Goal: Transaction & Acquisition: Purchase product/service

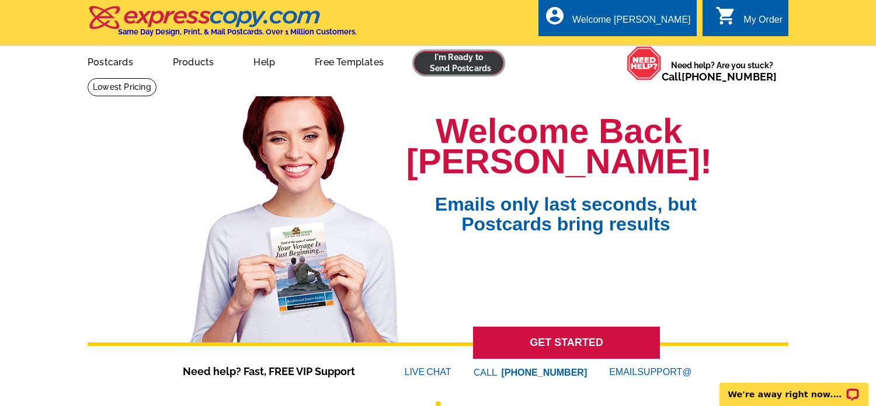
click at [448, 69] on link at bounding box center [458, 62] width 89 height 23
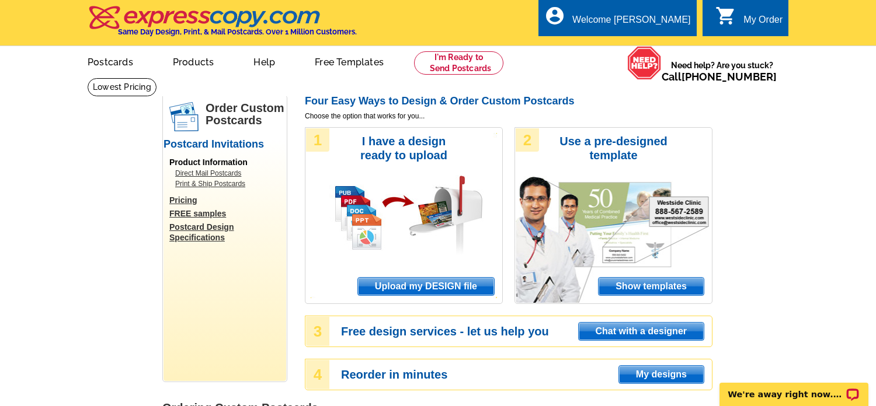
click at [417, 291] on span "Upload my DESIGN file" at bounding box center [426, 287] width 136 height 18
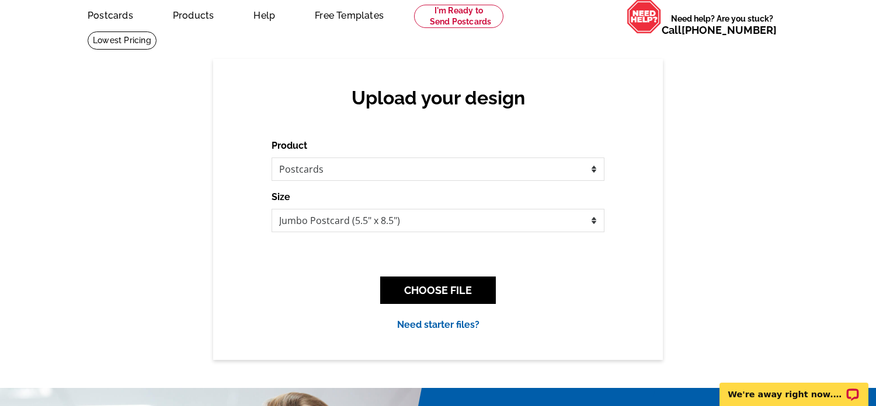
scroll to position [49, 0]
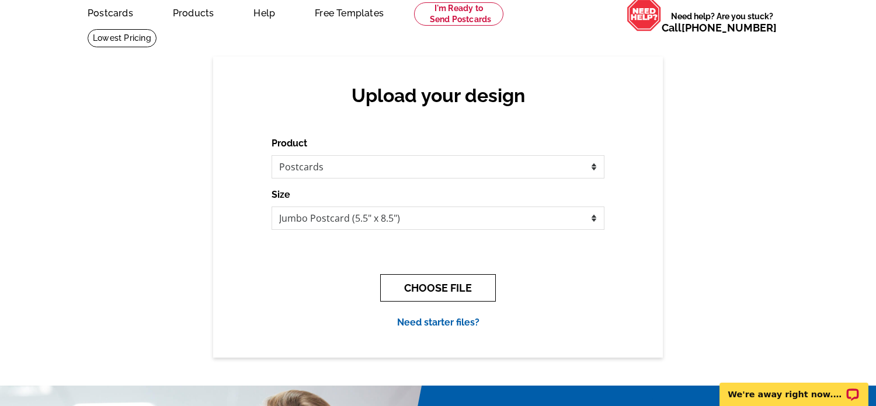
click at [437, 291] on button "CHOOSE FILE" at bounding box center [438, 287] width 116 height 27
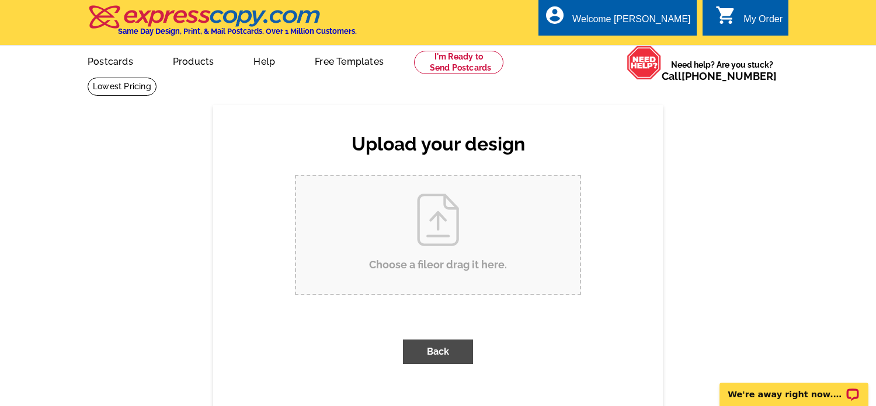
scroll to position [0, 0]
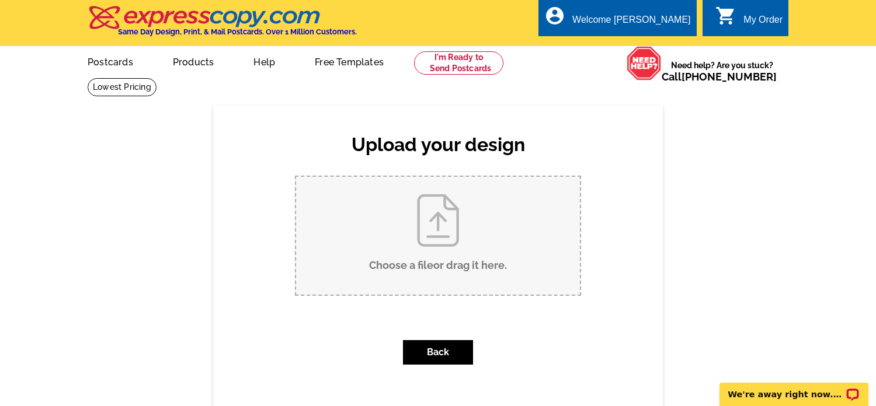
click at [447, 271] on input "Choose a file or drag it here ." at bounding box center [438, 236] width 284 height 118
type input "C:\fakepath\Just SOLD 3555 S Atlantic 502 PC 2025.pdf"
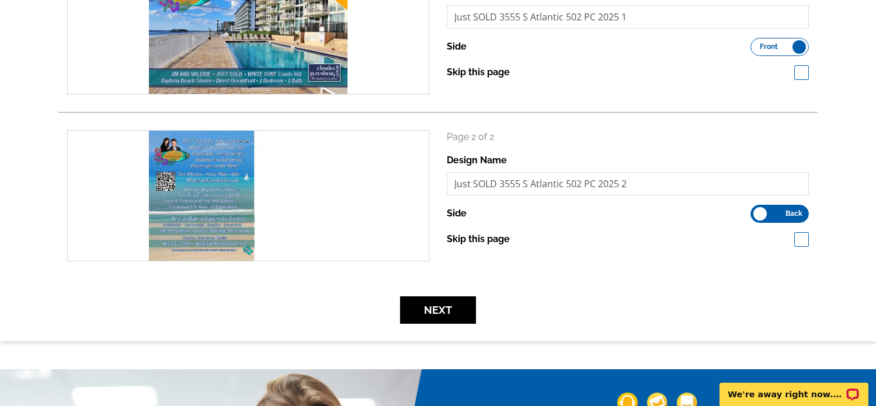
scroll to position [239, 0]
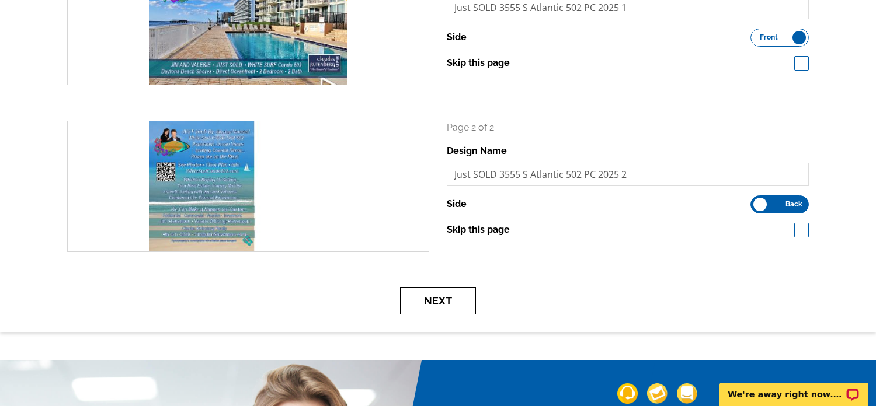
click at [442, 296] on button "Next" at bounding box center [438, 300] width 76 height 27
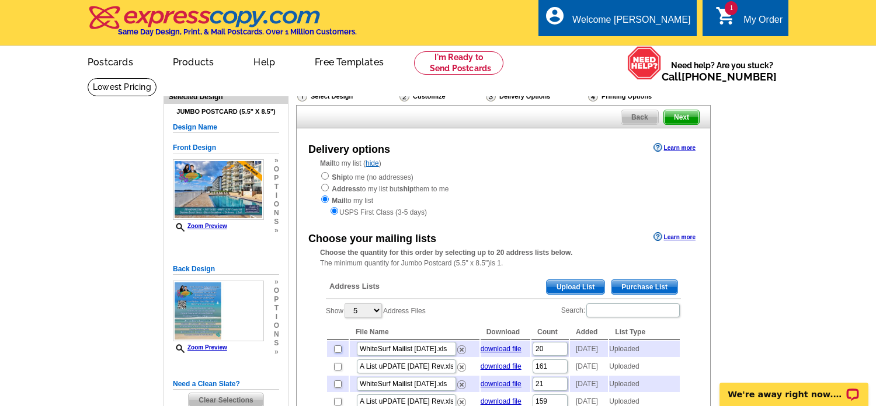
click at [336, 352] on input "checkbox" at bounding box center [338, 350] width 8 height 8
checkbox input "true"
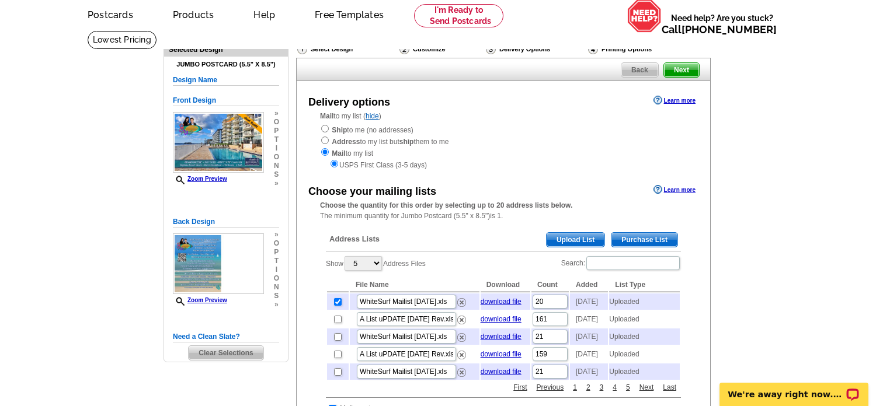
scroll to position [44, 0]
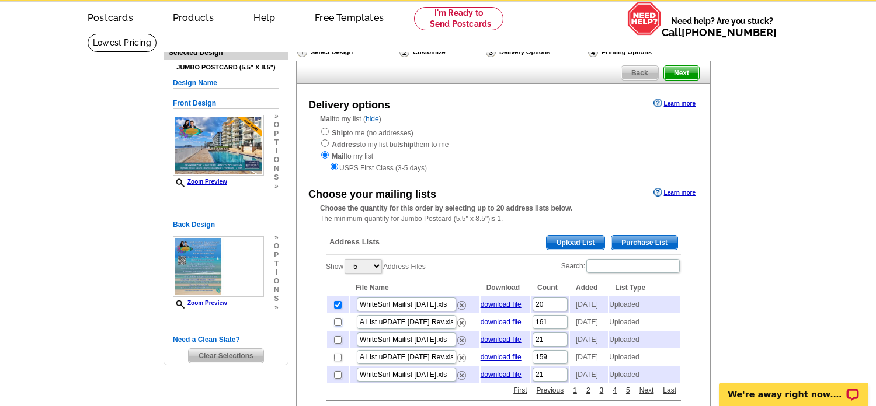
click at [336, 326] on input "checkbox" at bounding box center [338, 323] width 8 height 8
checkbox input "true"
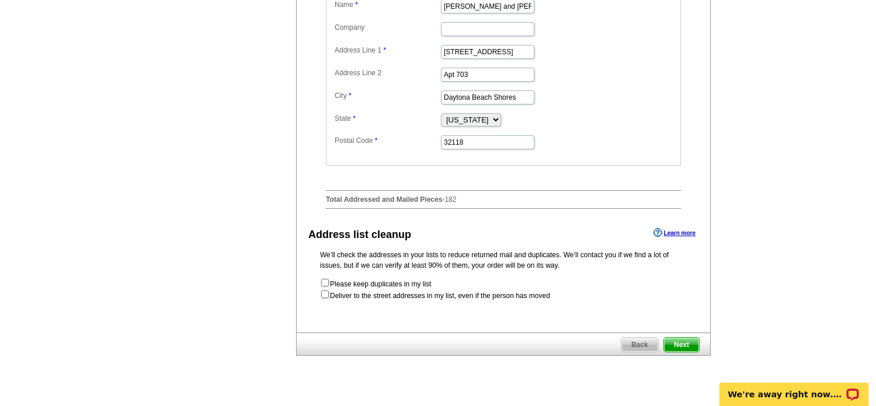
scroll to position [499, 0]
click at [682, 350] on span "Next" at bounding box center [681, 343] width 35 height 14
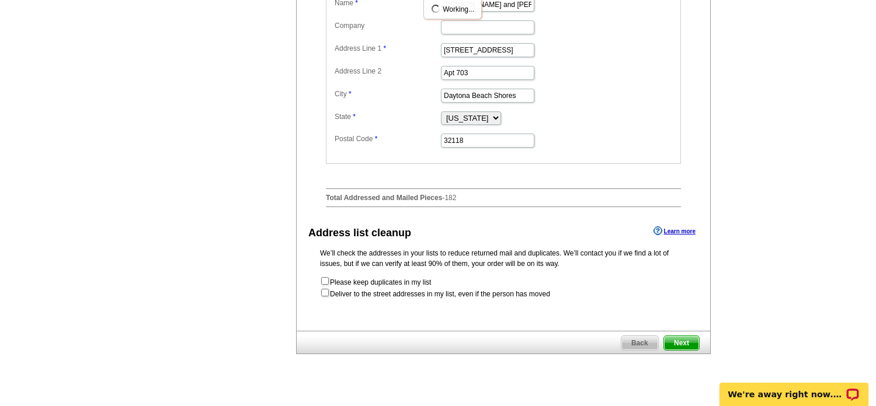
scroll to position [0, 0]
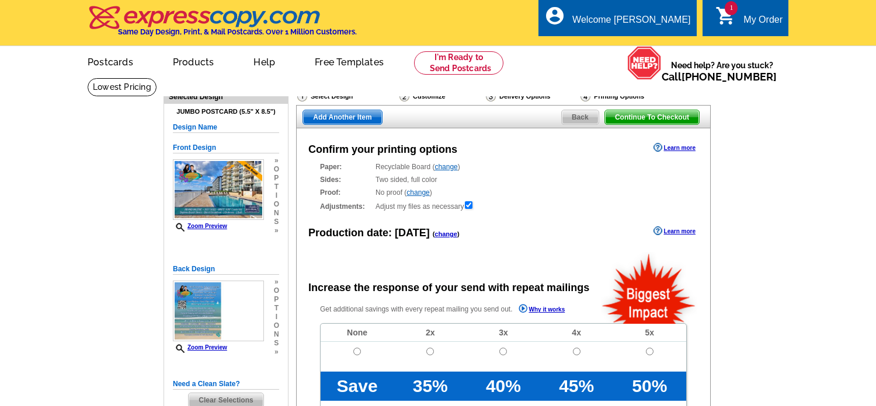
radio input "false"
click at [354, 350] on input "radio" at bounding box center [357, 352] width 8 height 8
radio input "true"
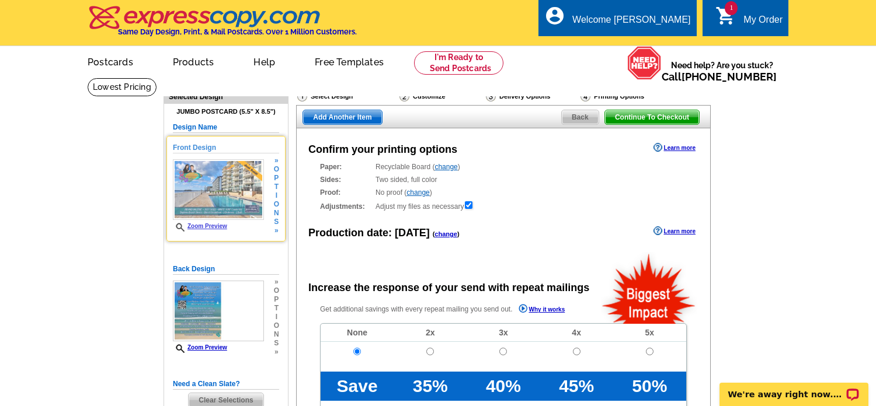
click at [238, 196] on img at bounding box center [218, 189] width 91 height 61
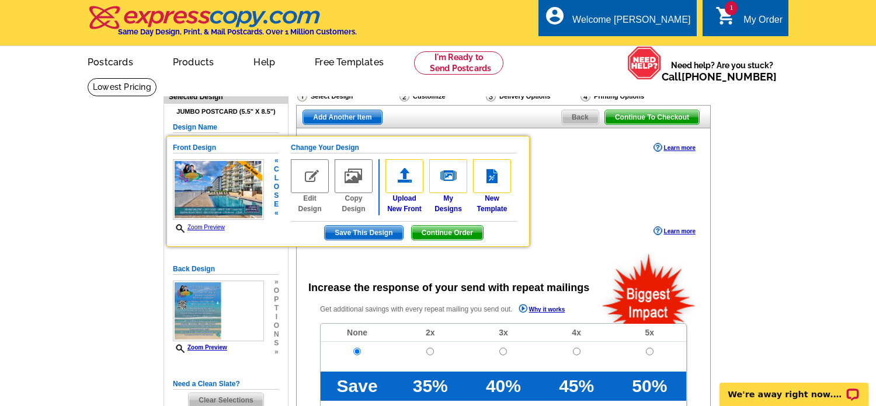
click at [218, 225] on link "Zoom Preview" at bounding box center [199, 227] width 52 height 6
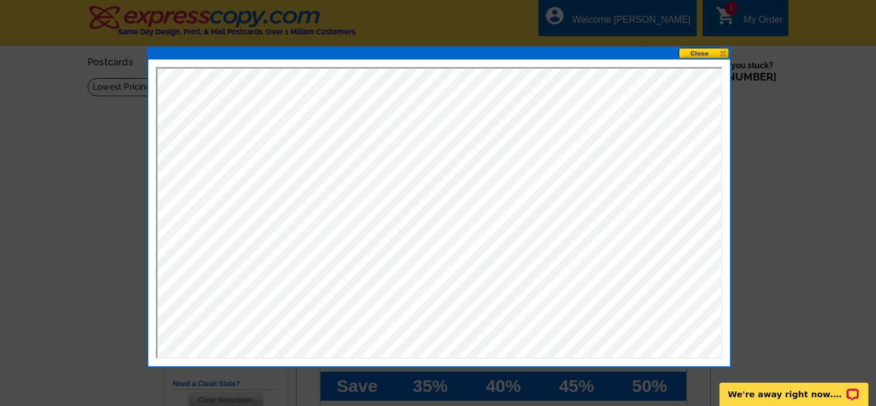
click at [705, 53] on button at bounding box center [703, 53] width 51 height 11
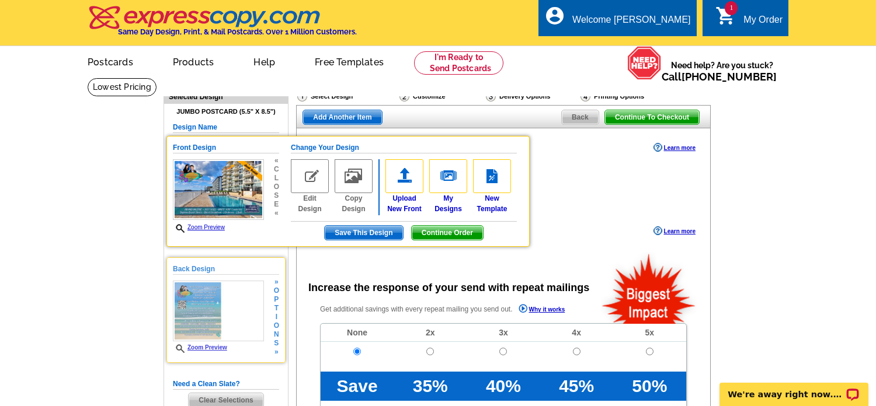
click at [214, 347] on link "Zoom Preview" at bounding box center [200, 347] width 54 height 6
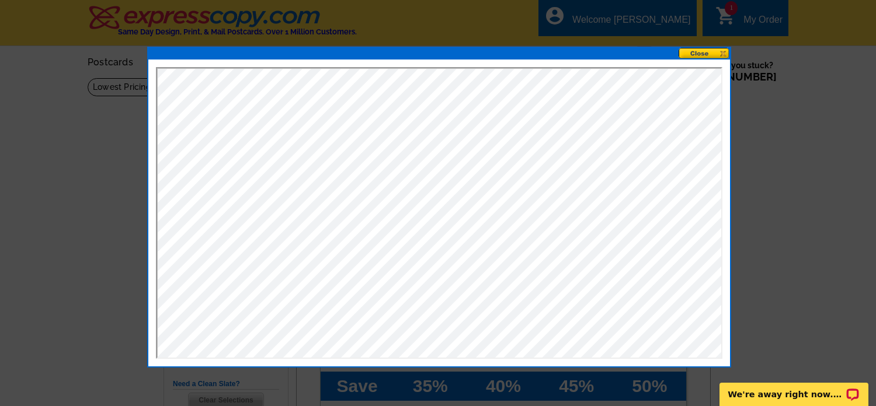
click at [704, 51] on button at bounding box center [703, 53] width 51 height 11
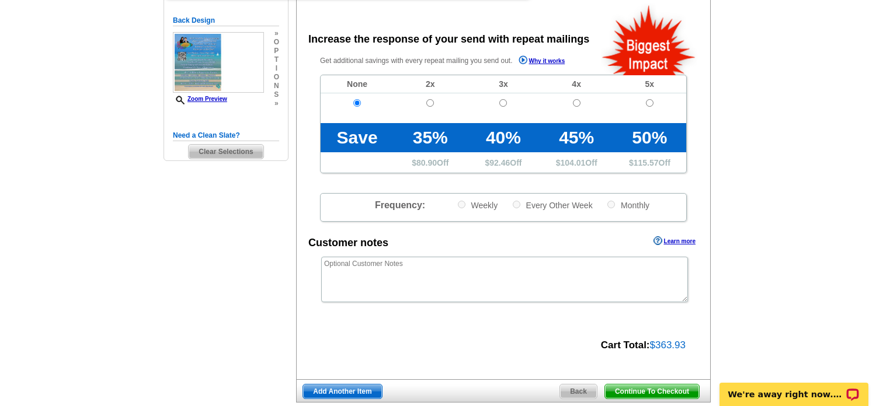
scroll to position [262, 0]
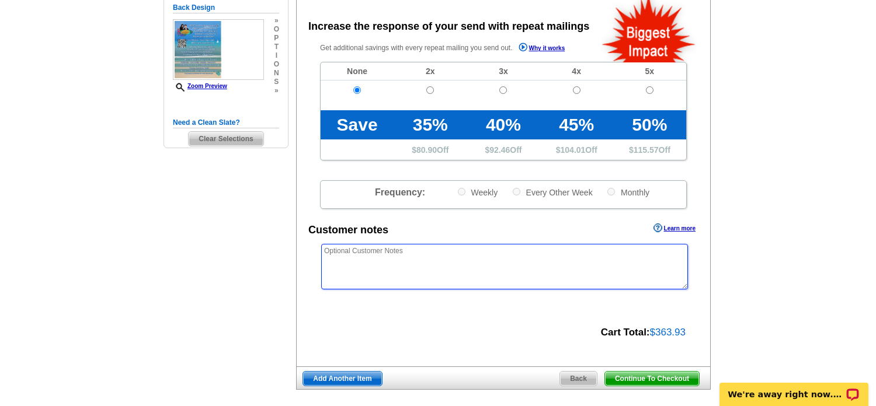
click at [399, 252] on textarea at bounding box center [504, 267] width 367 height 46
type textarea "Please full bleed, no white border. Thanks!"
click at [643, 377] on span "Continue To Checkout" at bounding box center [652, 379] width 94 height 14
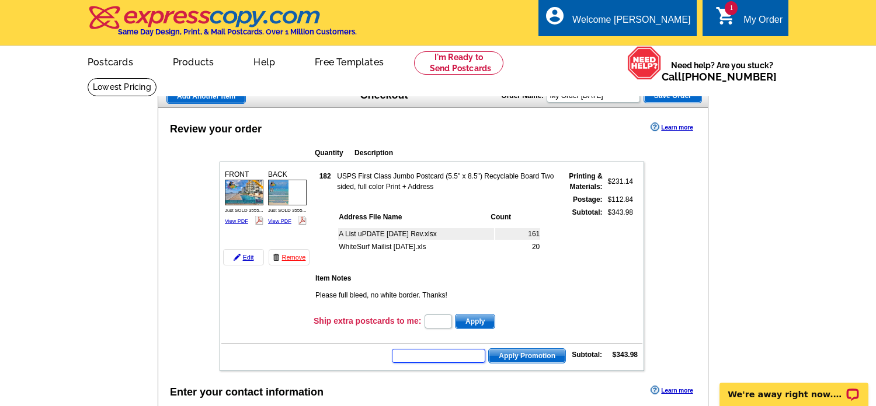
click at [448, 351] on input "text" at bounding box center [438, 356] width 93 height 14
paste input "PMUSA50"
type input "PMUSA50"
click at [532, 353] on span "Apply Promotion" at bounding box center [527, 356] width 76 height 14
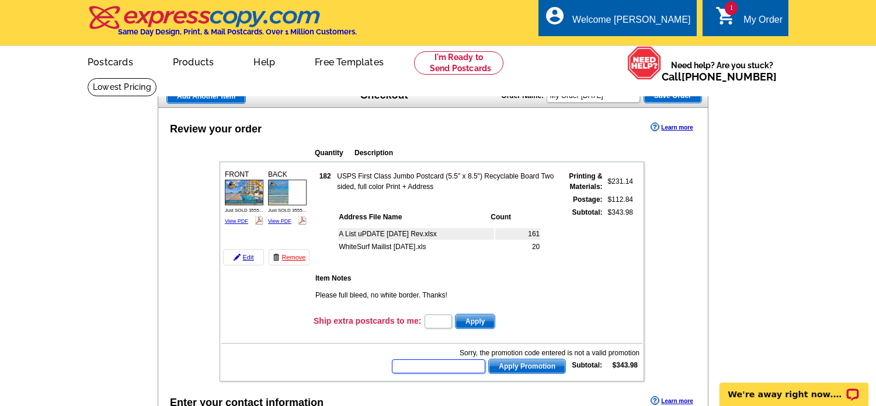
click at [432, 364] on input "text" at bounding box center [438, 367] width 93 height 14
paste input "BHHS13T"
type input "BHHS13T"
click at [529, 366] on span "Apply Promotion" at bounding box center [527, 367] width 76 height 14
click at [423, 364] on input "text" at bounding box center [438, 367] width 93 height 14
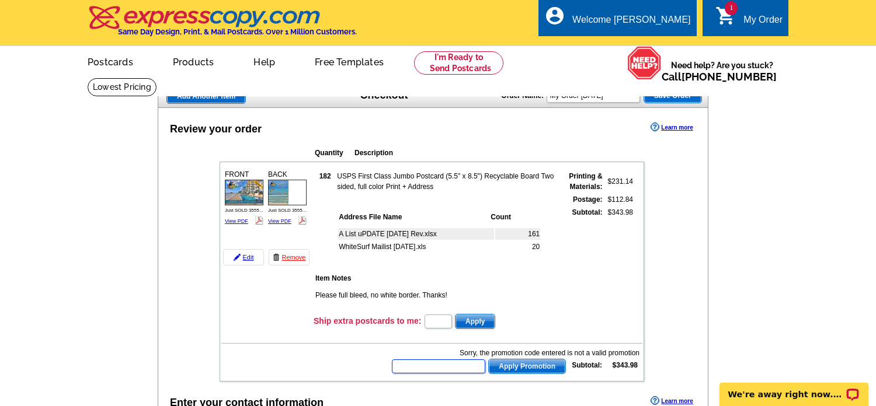
paste input "HURRY40"
type input "HURRY40"
click at [518, 360] on span "Apply Promotion" at bounding box center [527, 367] width 76 height 14
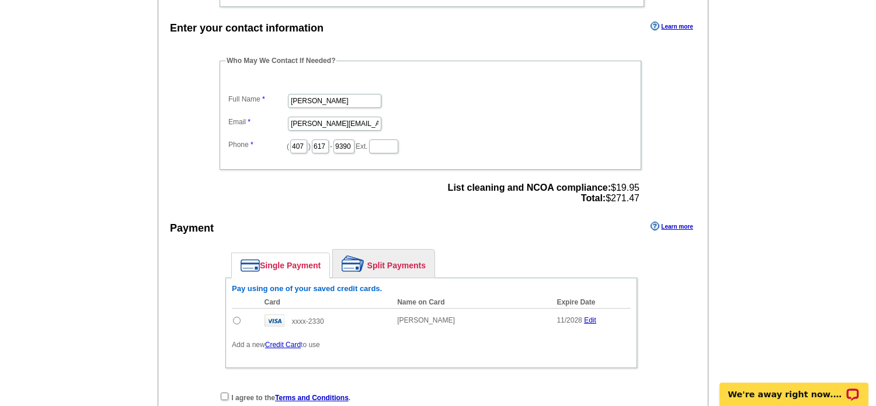
scroll to position [403, 0]
click at [236, 316] on input "radio" at bounding box center [237, 320] width 8 height 8
radio input "true"
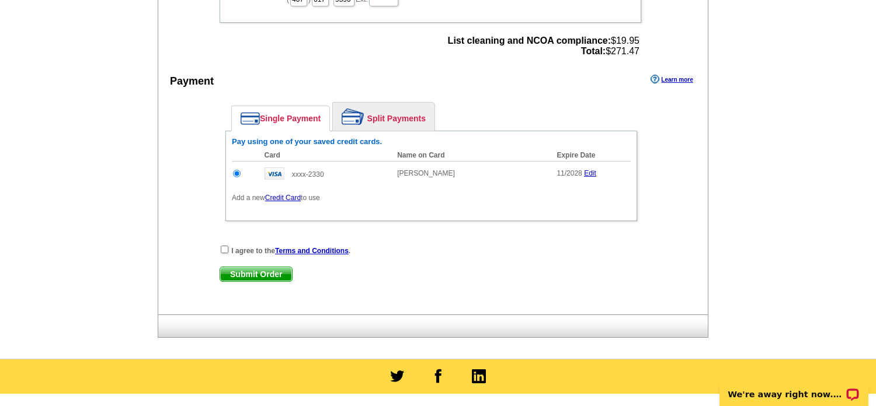
scroll to position [553, 0]
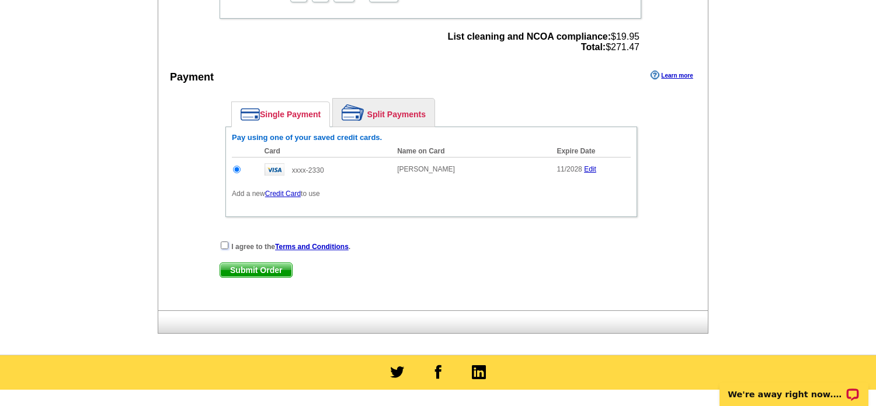
click at [224, 242] on input "checkbox" at bounding box center [225, 246] width 8 height 8
checkbox input "true"
click at [252, 263] on span "Submit Order" at bounding box center [256, 270] width 72 height 14
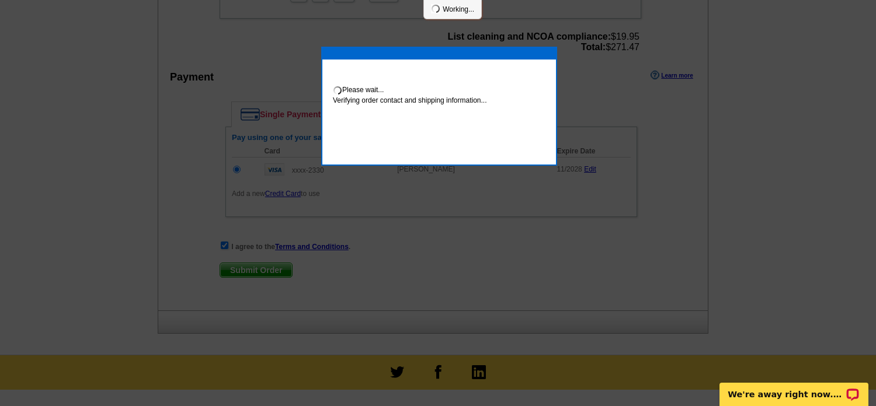
scroll to position [548, 0]
